Goal: Information Seeking & Learning: Find contact information

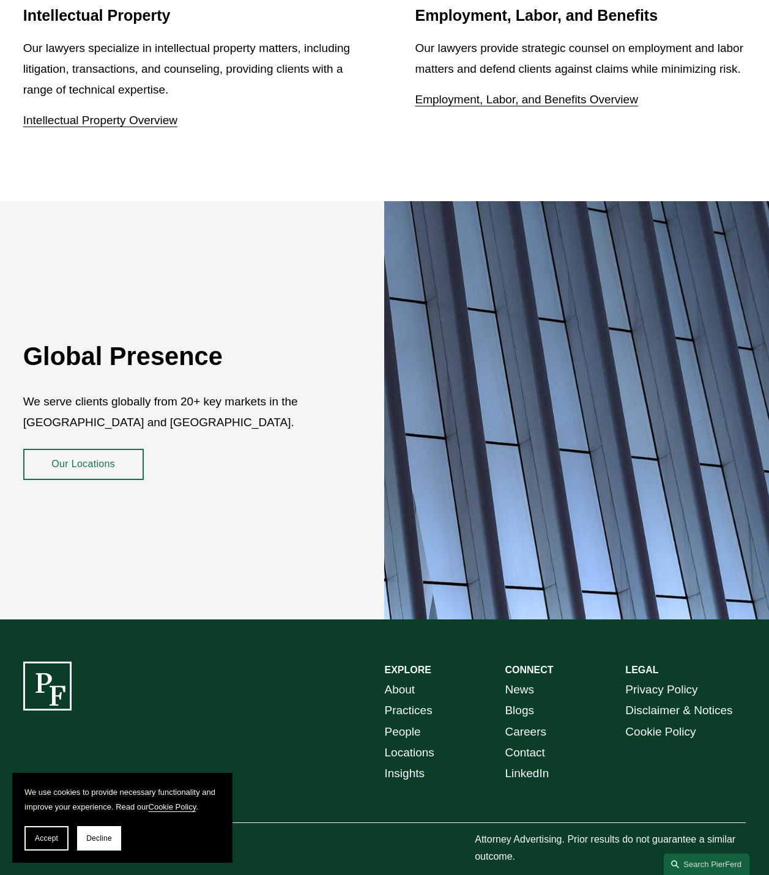
scroll to position [2050, 0]
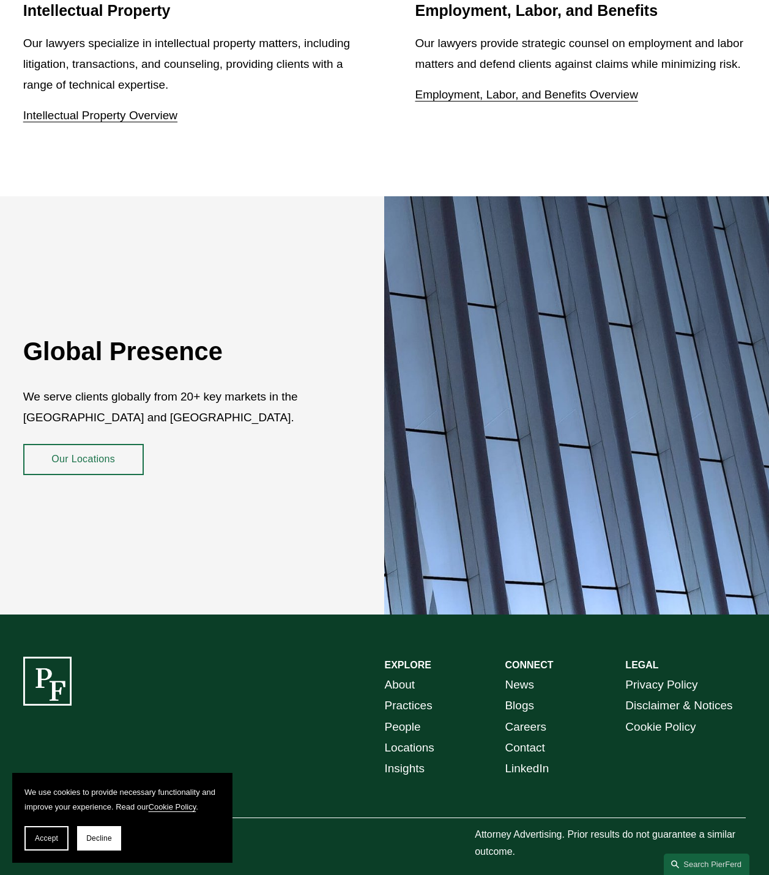
click at [406, 675] on link "About" at bounding box center [400, 685] width 31 height 21
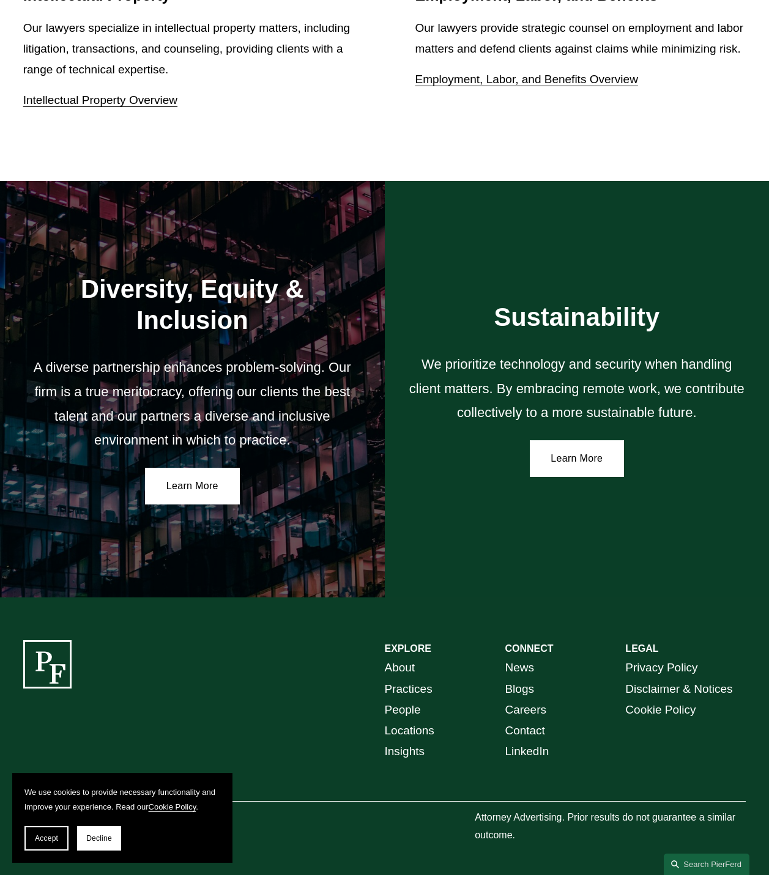
scroll to position [1728, 0]
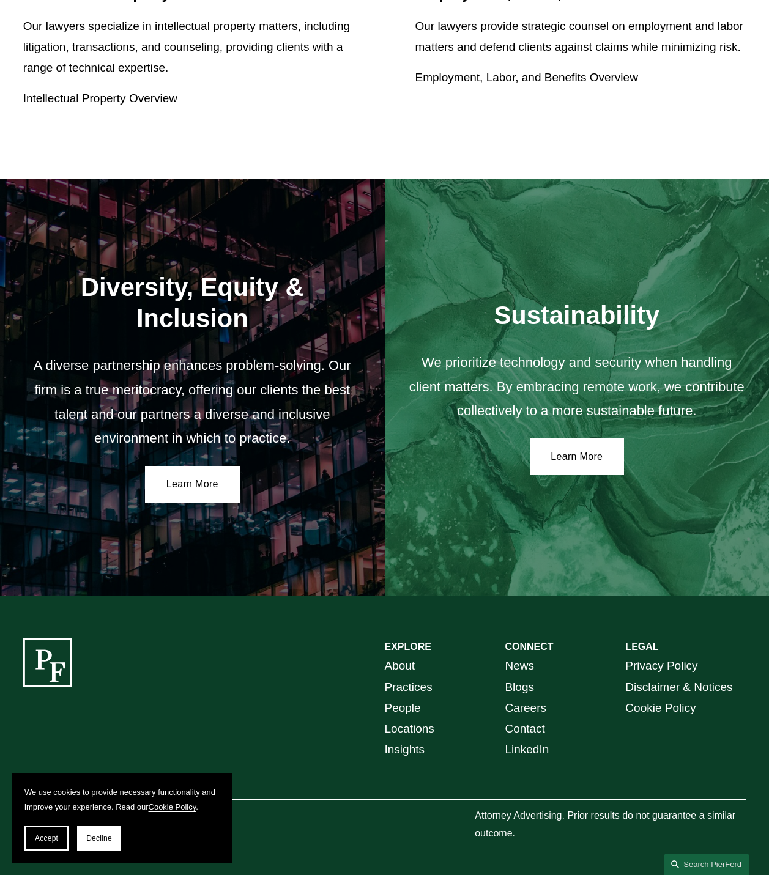
click at [396, 698] on link "People" at bounding box center [403, 708] width 36 height 21
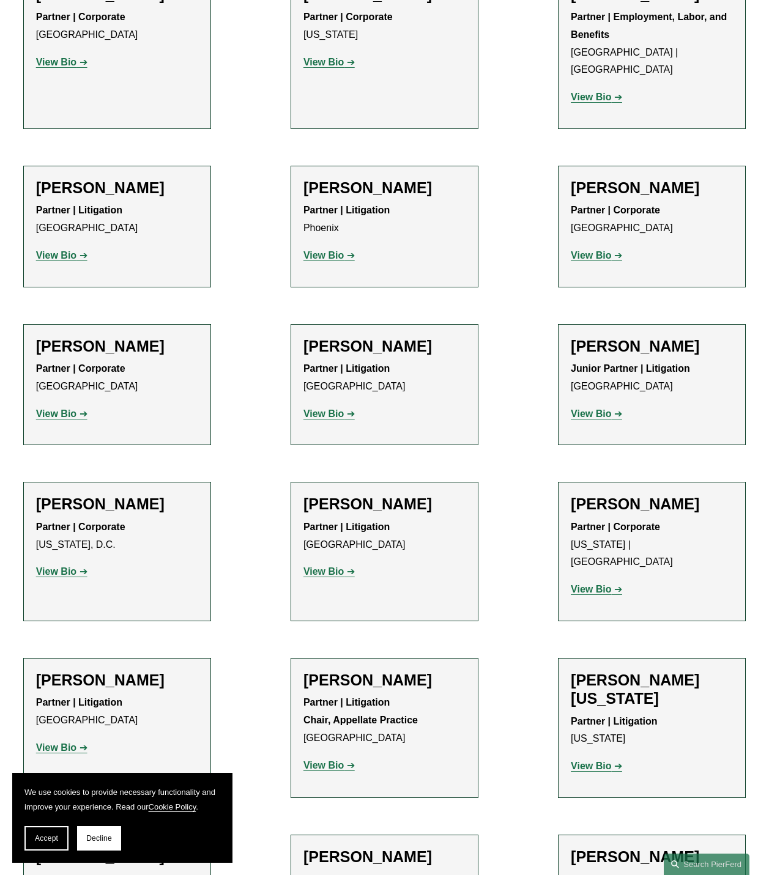
scroll to position [14804, 0]
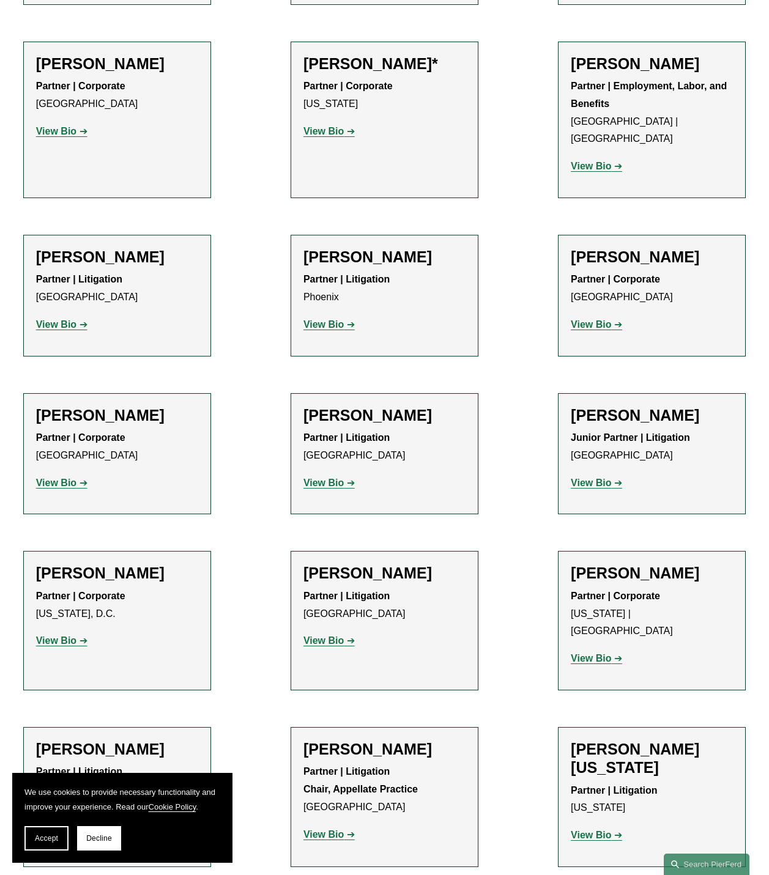
click at [61, 812] on strong "View Bio" at bounding box center [56, 817] width 40 height 10
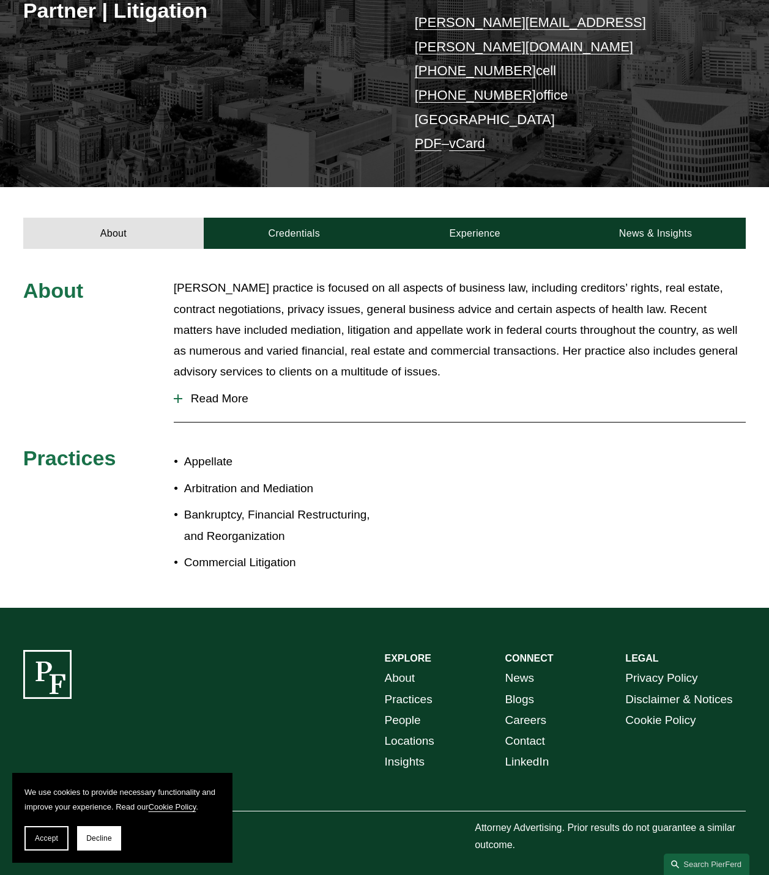
scroll to position [228, 0]
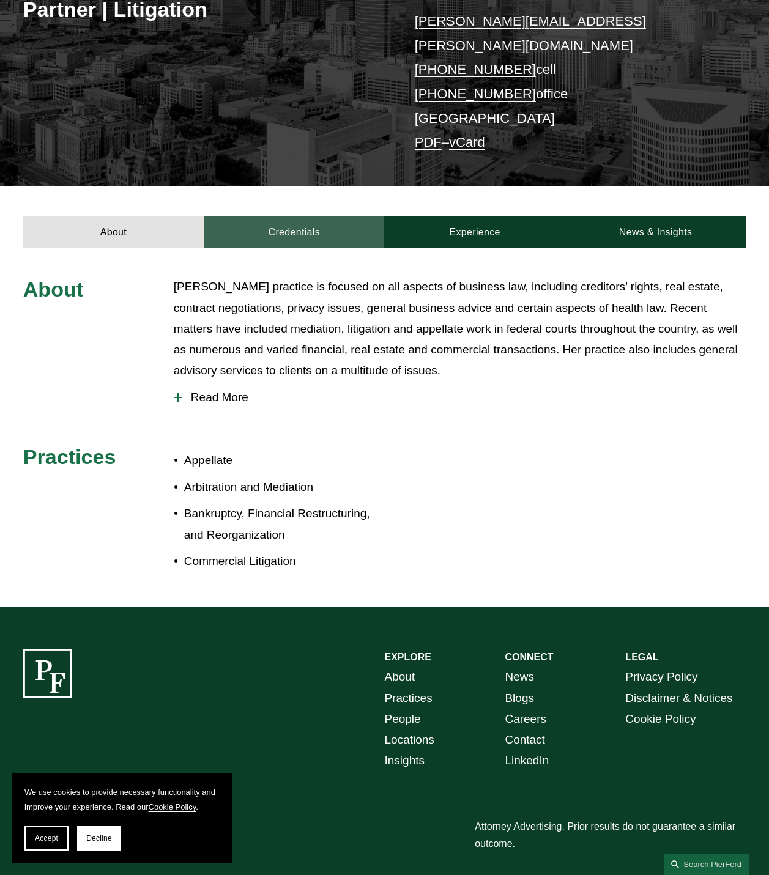
click at [300, 216] on link "Credentials" at bounding box center [294, 231] width 180 height 31
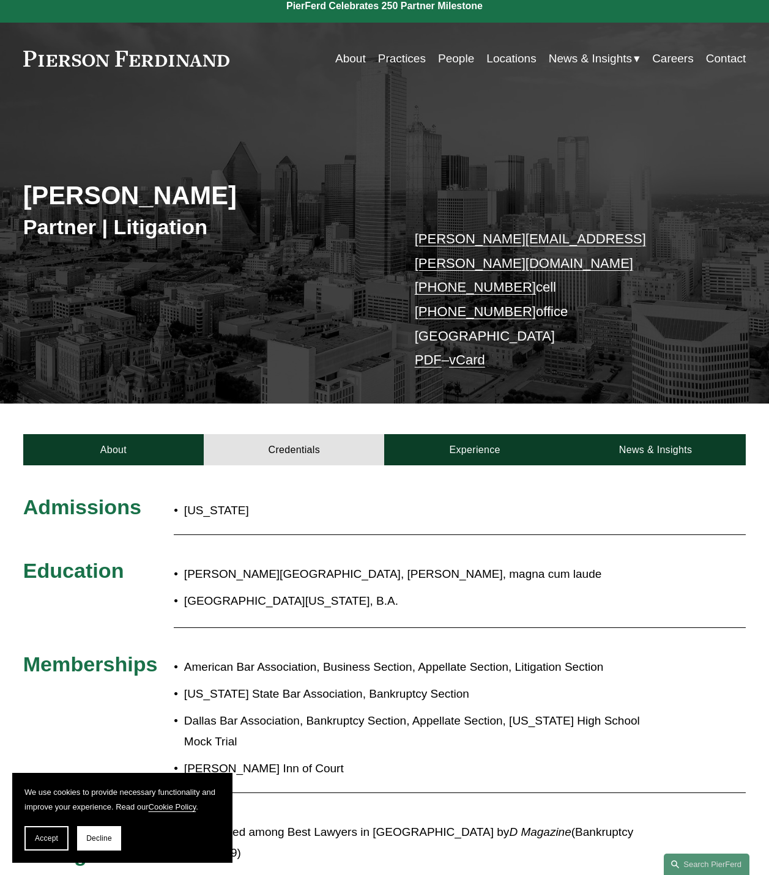
scroll to position [0, 0]
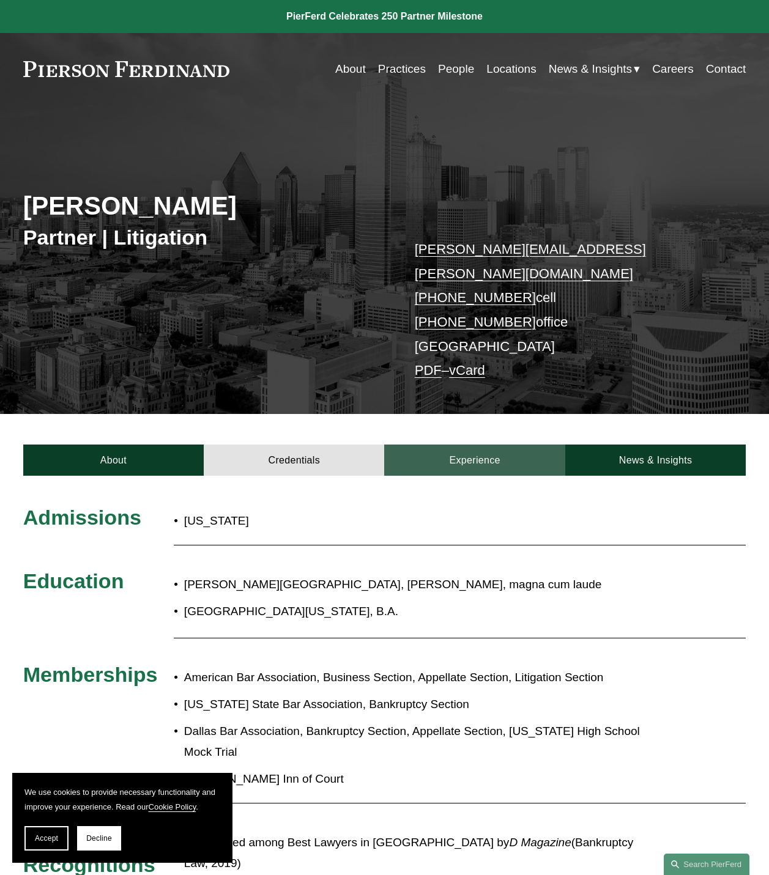
click at [470, 445] on link "Experience" at bounding box center [474, 460] width 180 height 31
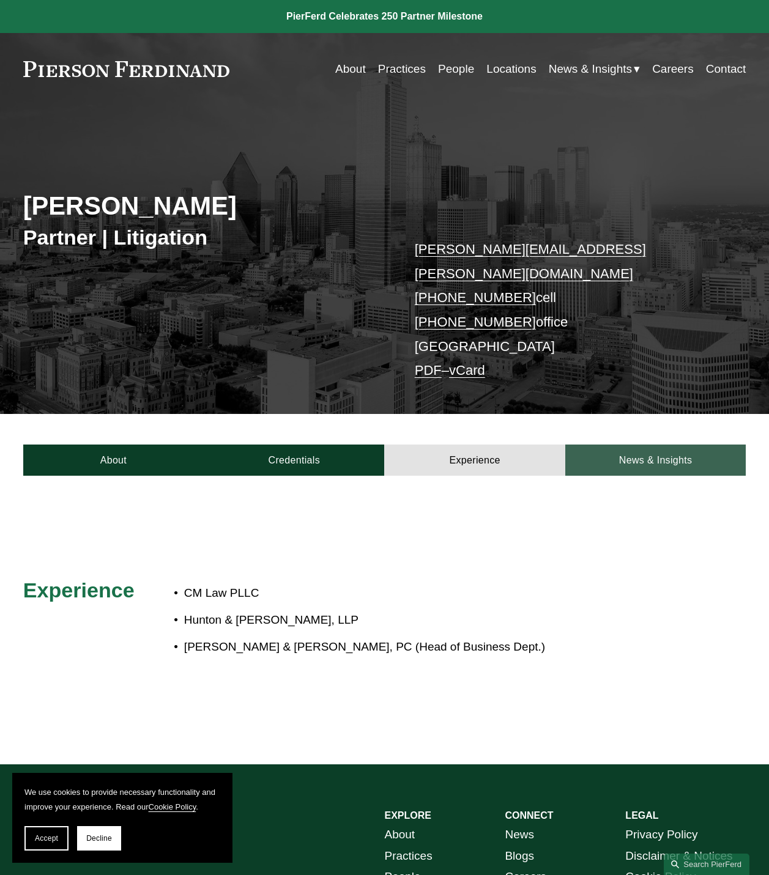
click at [660, 445] on link "News & Insights" at bounding box center [655, 460] width 180 height 31
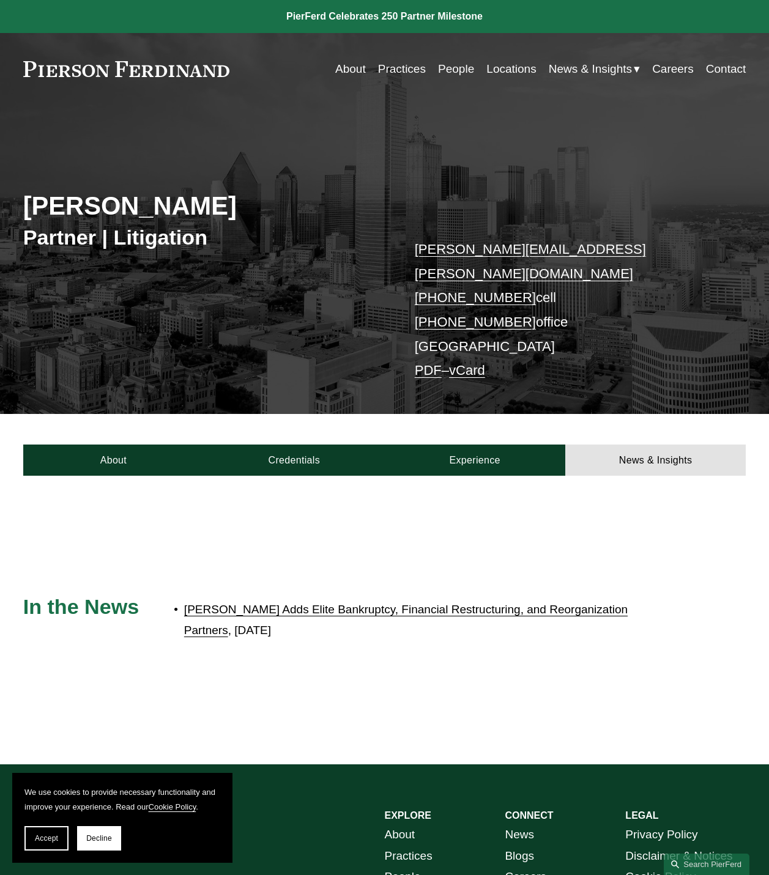
click at [375, 603] on link "[PERSON_NAME] Adds Elite Bankruptcy, Financial Restructuring, and Reorganizatio…" at bounding box center [405, 620] width 443 height 34
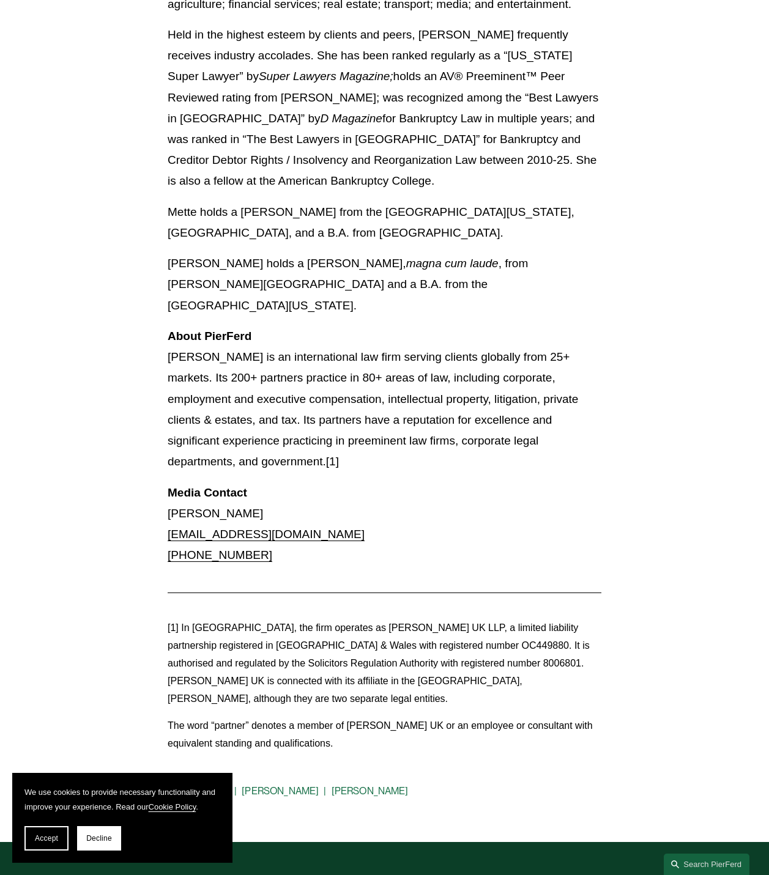
scroll to position [1711, 0]
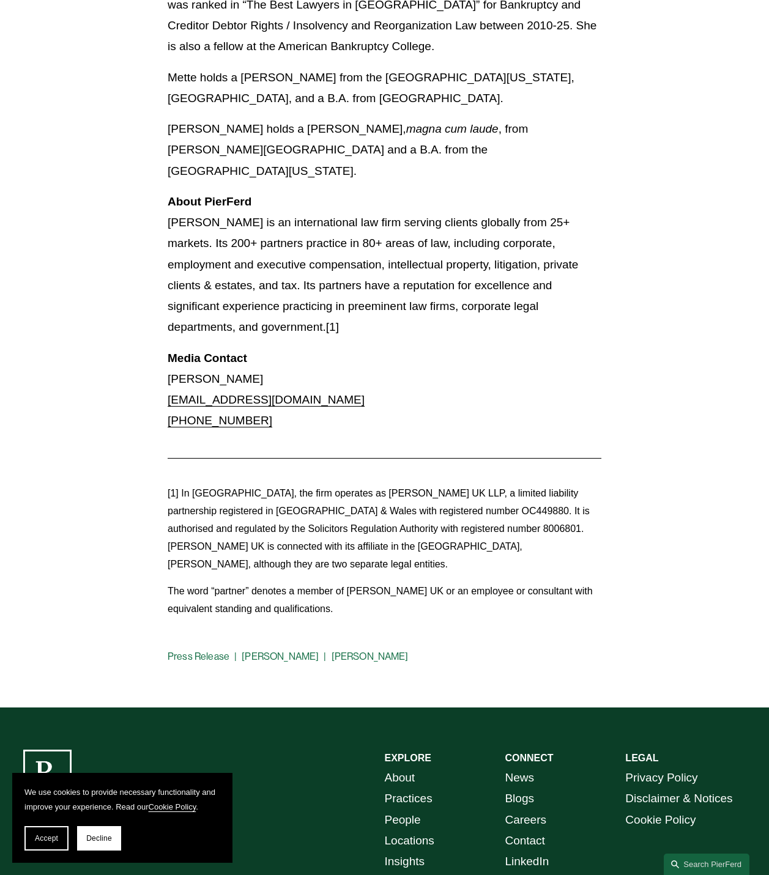
click at [416, 830] on link "Locations" at bounding box center [410, 840] width 50 height 21
